Goal: Transaction & Acquisition: Purchase product/service

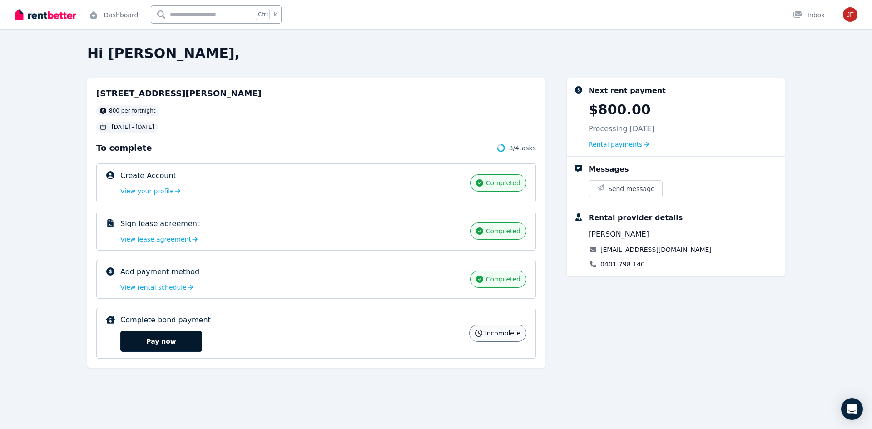
click at [179, 345] on button "Pay now" at bounding box center [161, 341] width 82 height 21
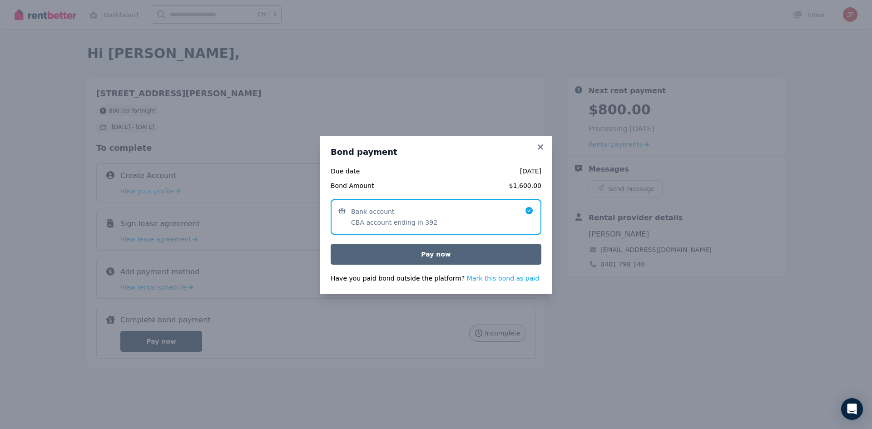
click at [426, 262] on button "Pay now" at bounding box center [436, 254] width 211 height 21
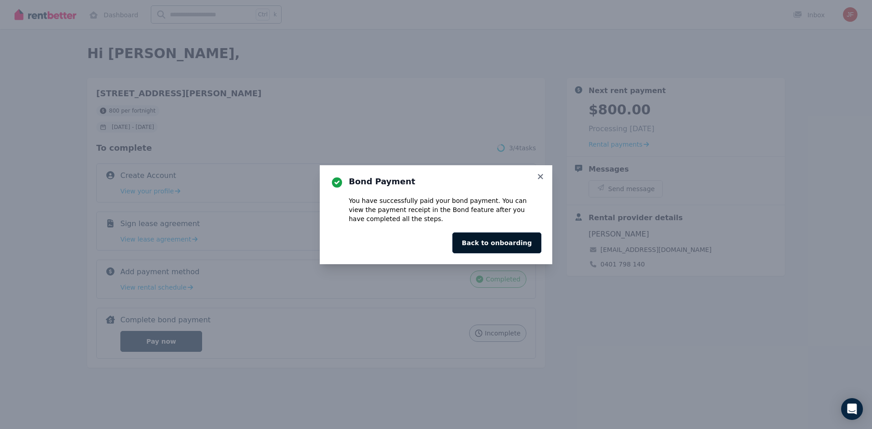
click at [479, 239] on button "Back to onboarding" at bounding box center [496, 243] width 89 height 21
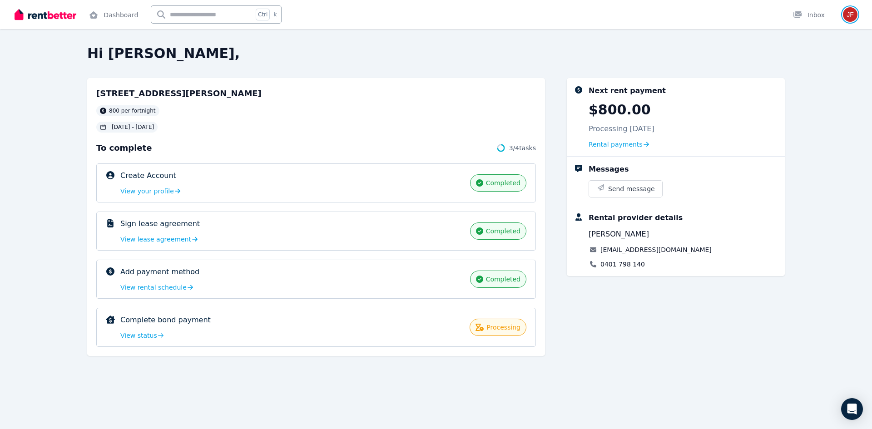
click at [856, 10] on img "button" at bounding box center [850, 14] width 15 height 15
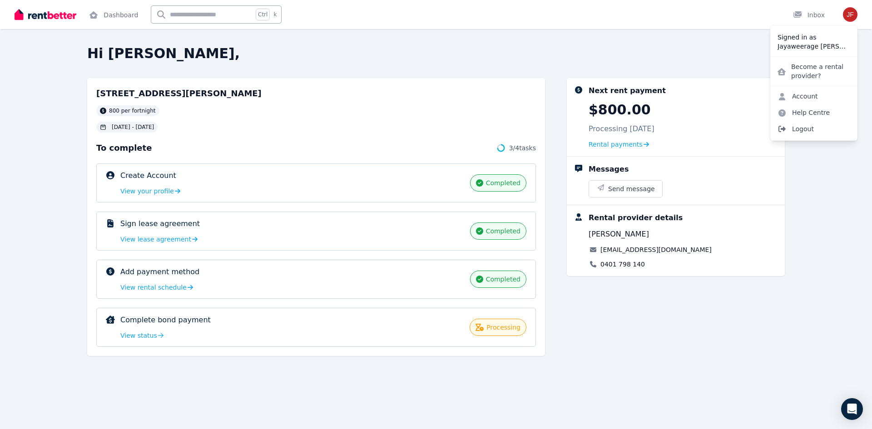
click at [811, 130] on span "Logout" at bounding box center [813, 129] width 87 height 16
